Goal: Check status: Check status

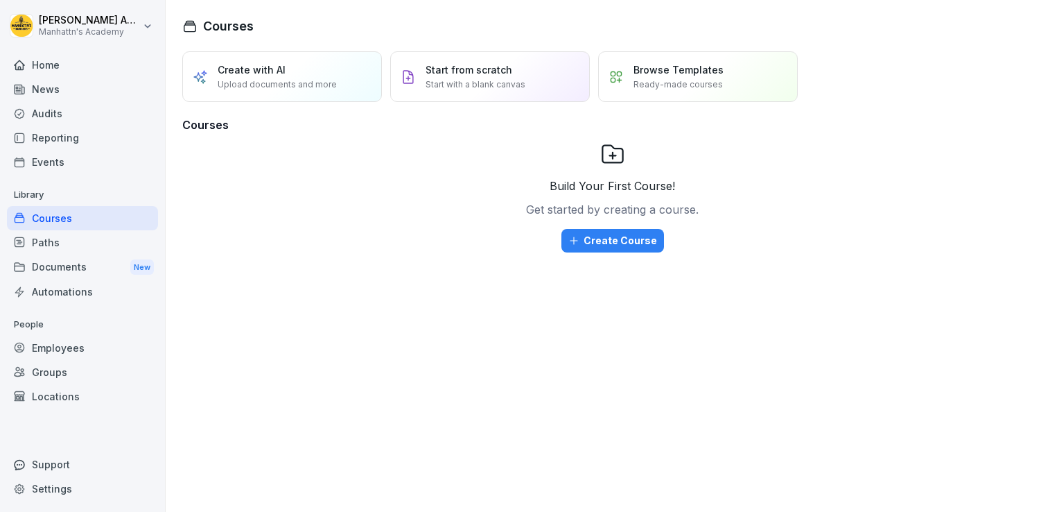
click at [61, 136] on div "Reporting" at bounding box center [82, 137] width 151 height 24
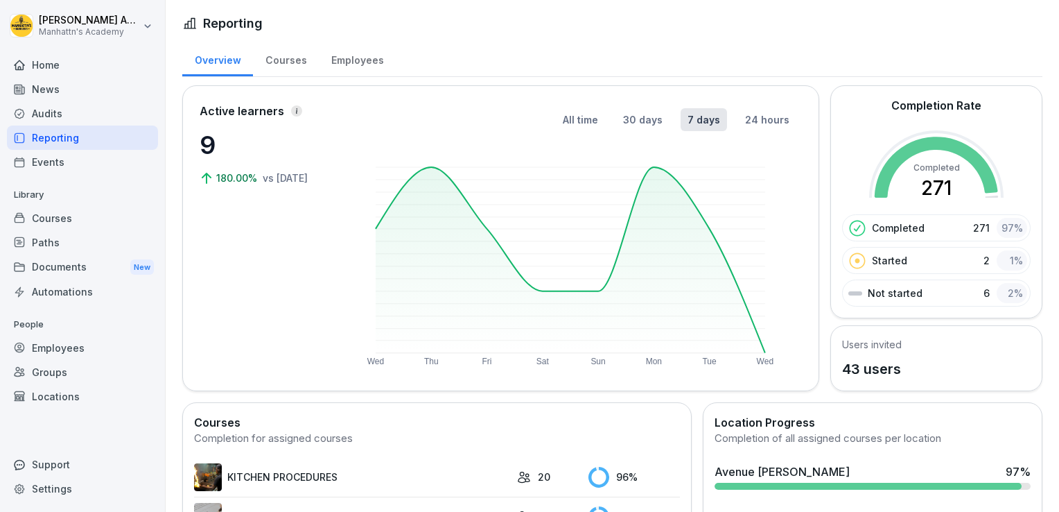
click at [358, 65] on div "Employees" at bounding box center [357, 58] width 77 height 35
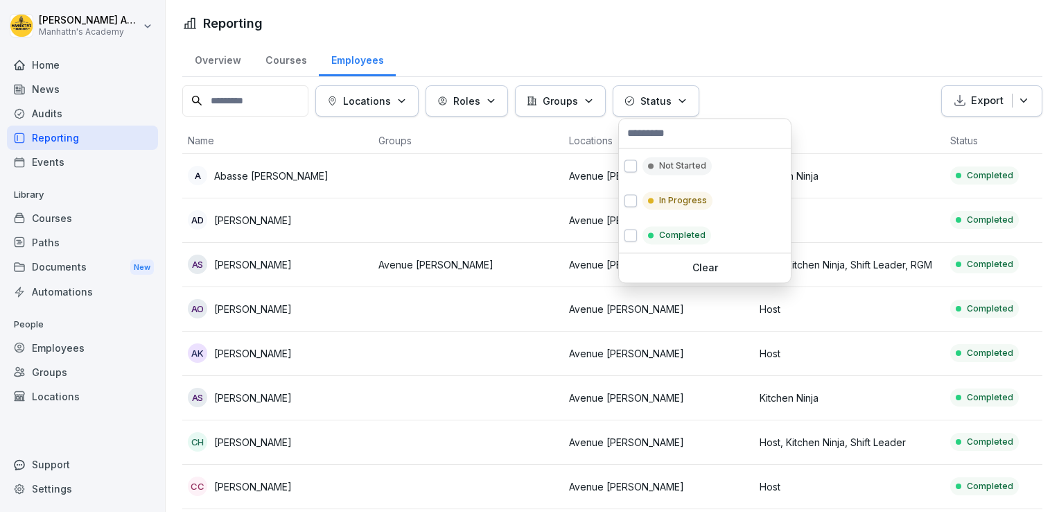
click at [643, 107] on div "Status" at bounding box center [655, 101] width 63 height 15
click at [660, 159] on p "Not Started" at bounding box center [682, 165] width 47 height 12
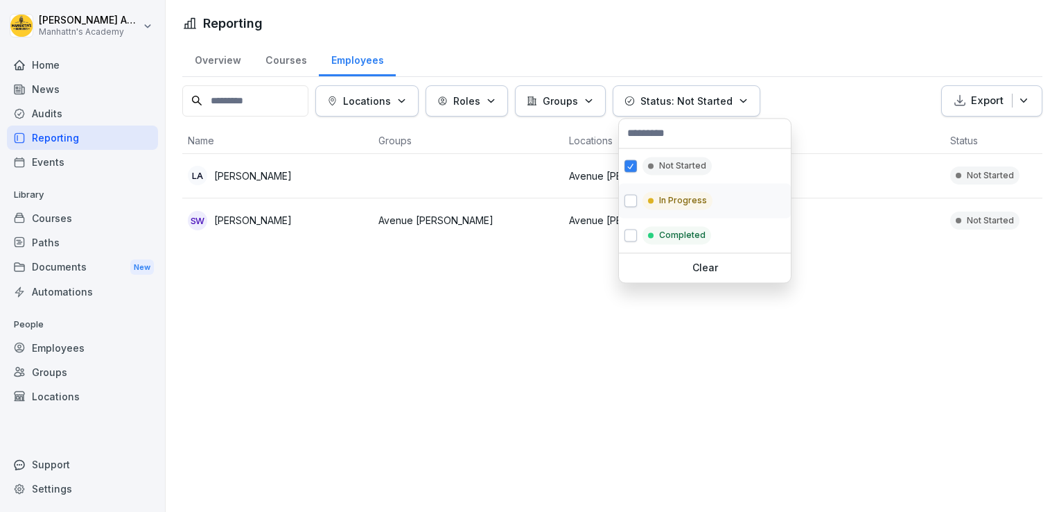
click at [652, 183] on div "In Progress" at bounding box center [705, 200] width 172 height 35
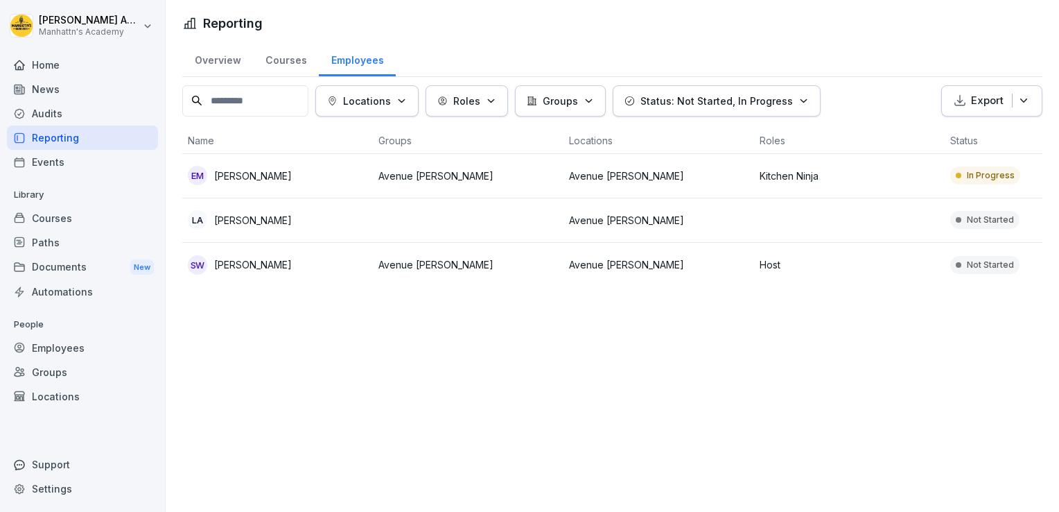
click at [690, 55] on html "[PERSON_NAME]'s Academy Home News Audits Reporting Events Library Courses Paths…" at bounding box center [529, 256] width 1059 height 512
